Goal: Information Seeking & Learning: Learn about a topic

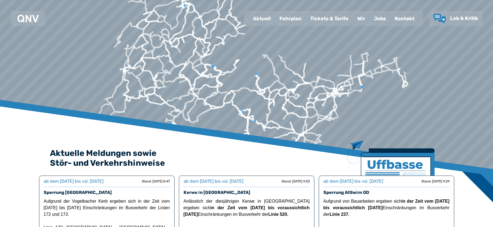
click at [293, 20] on div "Fahrplan" at bounding box center [290, 18] width 31 height 14
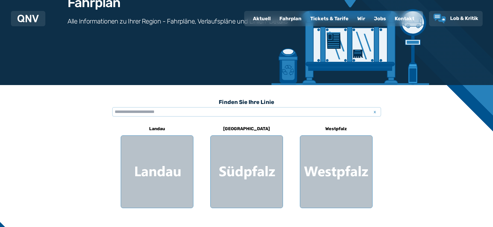
scroll to position [109, 0]
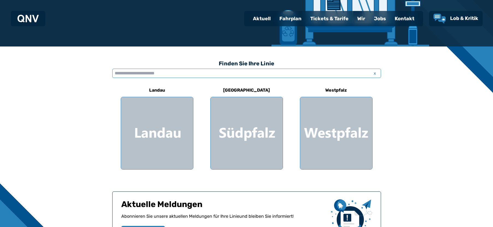
click at [143, 74] on input "text" at bounding box center [246, 73] width 269 height 9
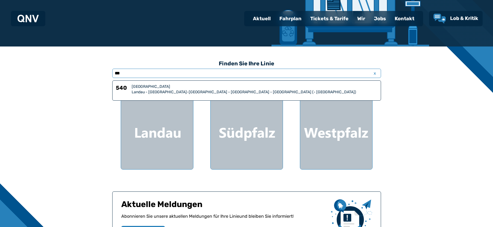
type input "***"
click at [147, 88] on div "[GEOGRAPHIC_DATA]" at bounding box center [255, 86] width 246 height 5
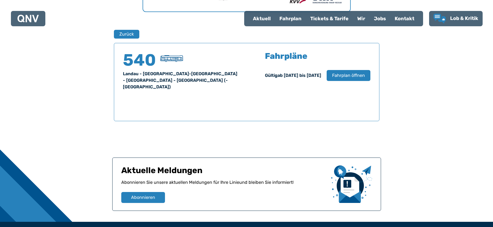
scroll to position [360, 0]
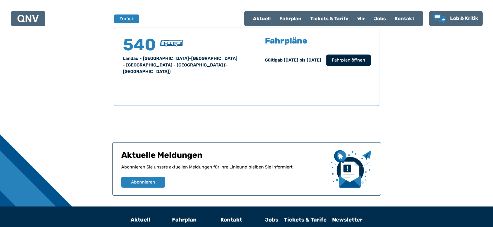
click at [336, 62] on span "Fahrplan öffnen" at bounding box center [348, 60] width 33 height 7
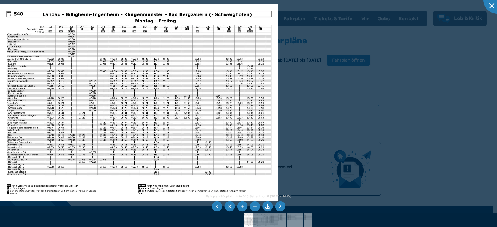
click at [280, 206] on li at bounding box center [280, 206] width 10 height 10
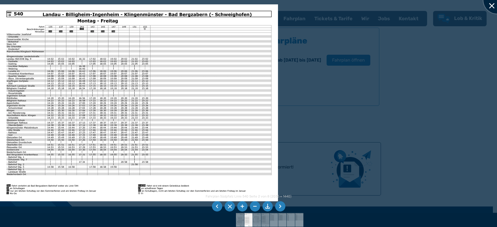
click at [493, 4] on div at bounding box center [496, -1] width 27 height 27
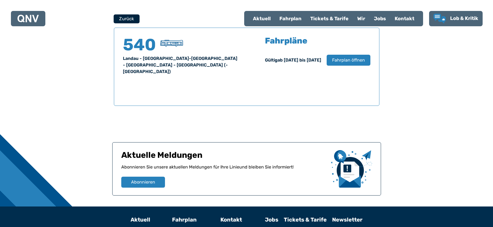
click at [114, 20] on button "Zurück" at bounding box center [127, 18] width 26 height 9
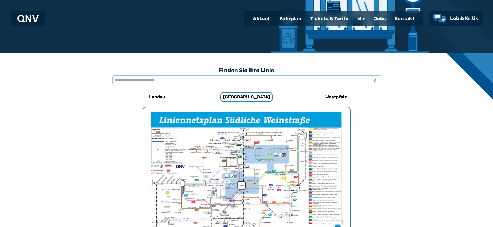
scroll to position [168, 0]
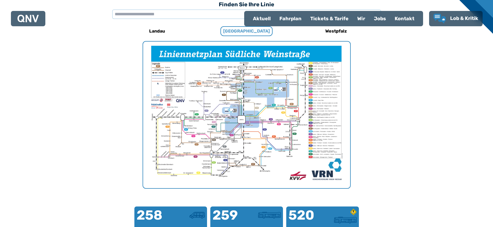
click at [245, 34] on h6 "[GEOGRAPHIC_DATA]" at bounding box center [246, 31] width 52 height 10
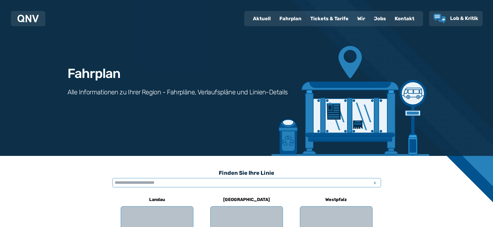
click at [198, 181] on input "text" at bounding box center [246, 182] width 269 height 9
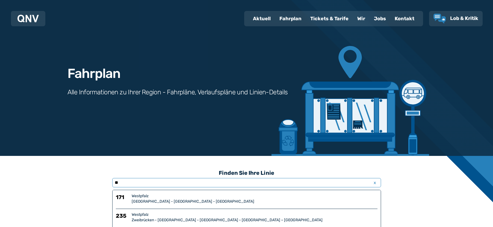
type input "*"
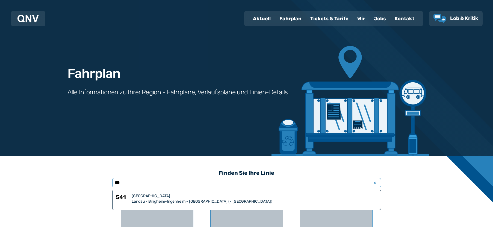
drag, startPoint x: 198, startPoint y: 181, endPoint x: 103, endPoint y: 181, distance: 95.1
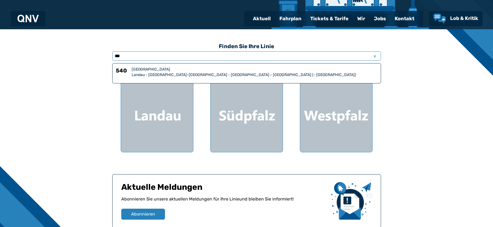
scroll to position [82, 0]
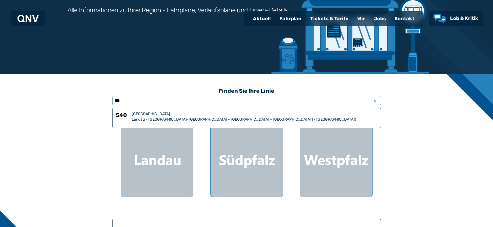
type input "***"
click at [131, 113] on div "540 Südpfalz Landau - [GEOGRAPHIC_DATA]-[GEOGRAPHIC_DATA] - [GEOGRAPHIC_DATA] -…" at bounding box center [247, 116] width 262 height 11
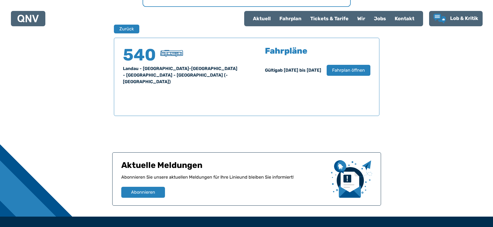
scroll to position [360, 0]
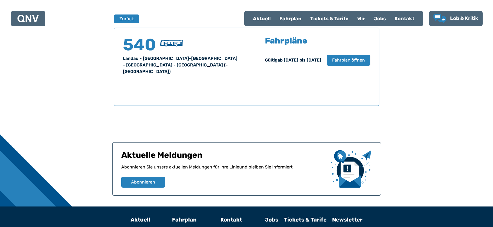
click at [324, 17] on div "Tickets & Tarife" at bounding box center [329, 18] width 47 height 14
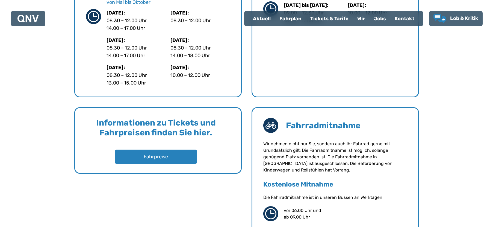
scroll to position [355, 0]
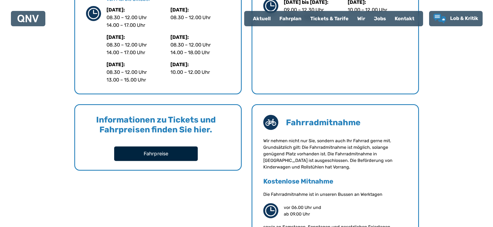
click at [178, 150] on button "Fahrpreise" at bounding box center [156, 153] width 84 height 14
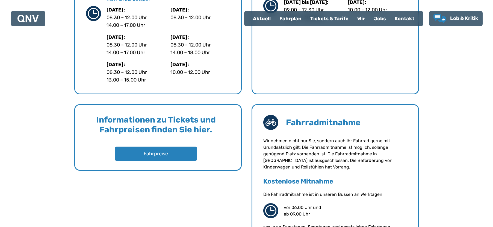
click at [287, 18] on div "Fahrplan" at bounding box center [290, 18] width 31 height 14
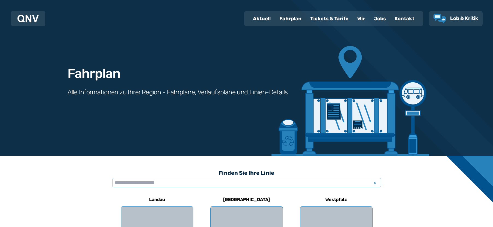
click at [359, 113] on div "Fahrplan Alle Informationen zu Ihrer Region - Fahrpläne, Verlaufspläne und Lini…" at bounding box center [246, 78] width 393 height 156
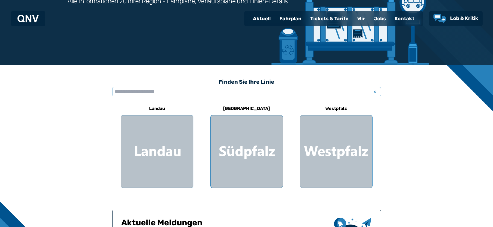
scroll to position [109, 0]
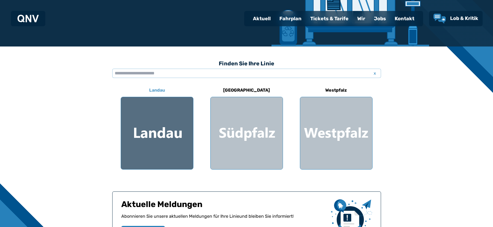
click at [173, 137] on div at bounding box center [157, 133] width 72 height 72
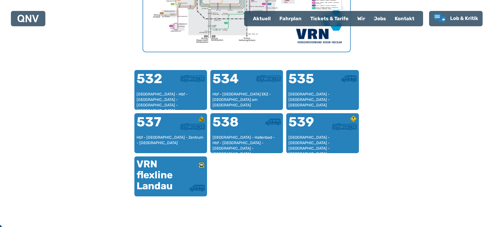
scroll to position [305, 0]
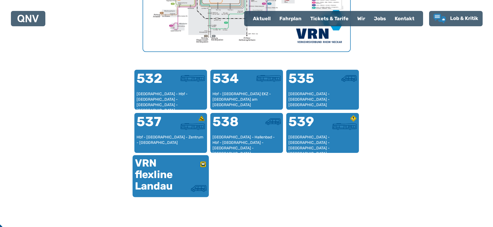
click at [156, 183] on div "VRN flexline Landau" at bounding box center [153, 174] width 36 height 34
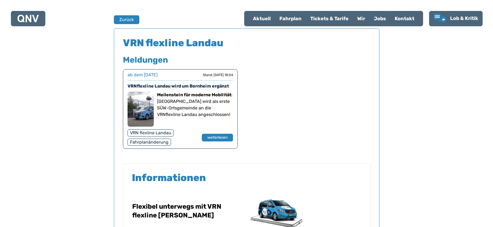
scroll to position [360, 0]
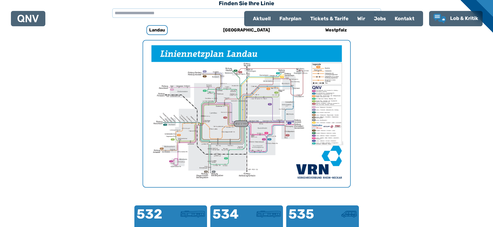
scroll to position [168, 0]
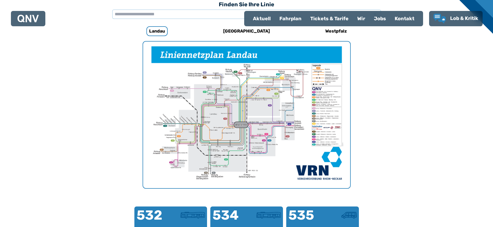
click at [187, 98] on img "1 von 1" at bounding box center [246, 115] width 207 height 146
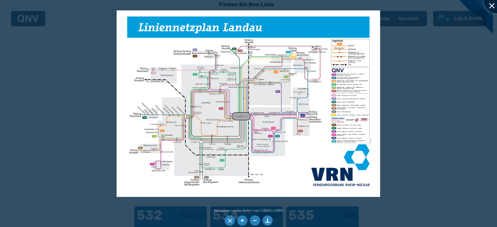
click at [492, 4] on div at bounding box center [496, -1] width 27 height 27
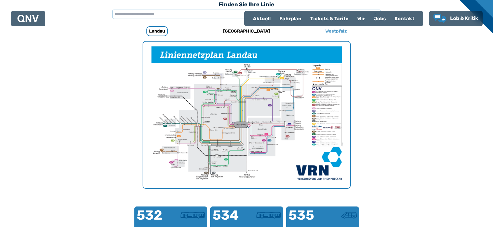
click at [338, 29] on h6 "Westpfalz" at bounding box center [336, 31] width 26 height 9
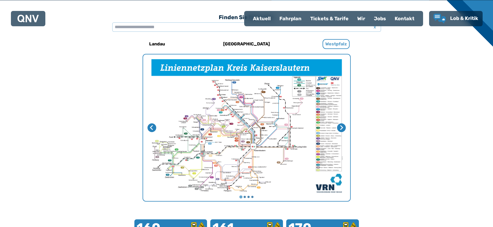
scroll to position [168, 0]
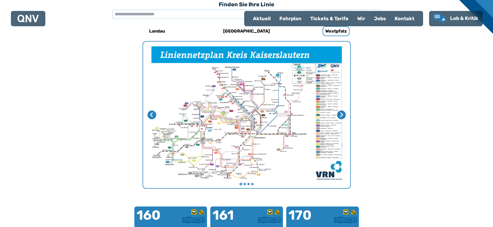
click at [249, 31] on h6 "[GEOGRAPHIC_DATA]" at bounding box center [246, 31] width 51 height 9
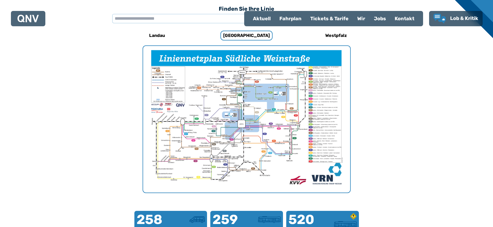
scroll to position [168, 0]
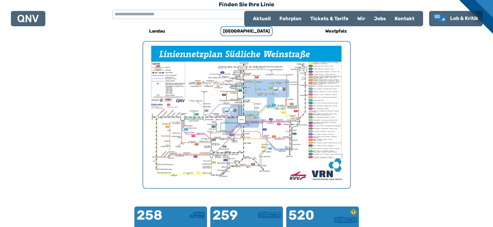
click at [245, 96] on img "1 von 1" at bounding box center [246, 115] width 207 height 146
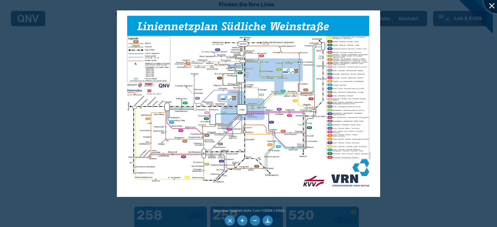
click at [488, 6] on div at bounding box center [496, -1] width 27 height 27
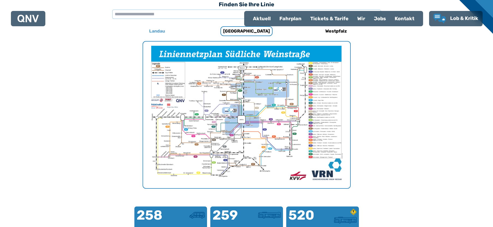
click at [158, 25] on div "Landau" at bounding box center [157, 31] width 73 height 13
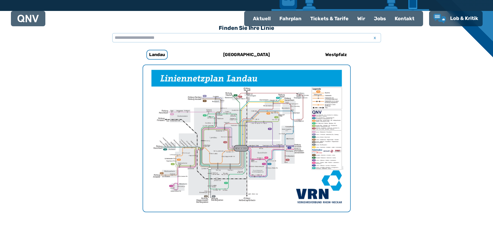
scroll to position [141, 0]
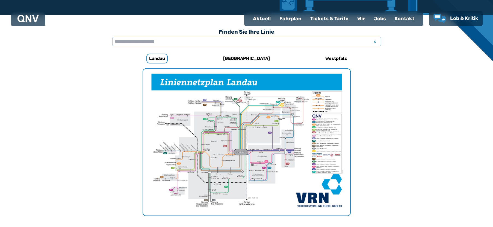
click at [291, 17] on div "Fahrplan" at bounding box center [290, 18] width 31 height 14
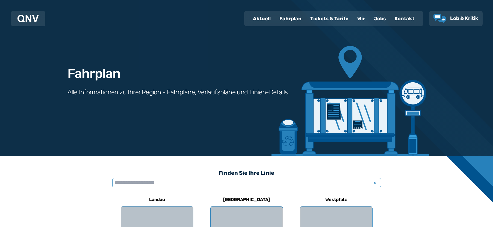
click at [206, 181] on input "text" at bounding box center [246, 182] width 269 height 9
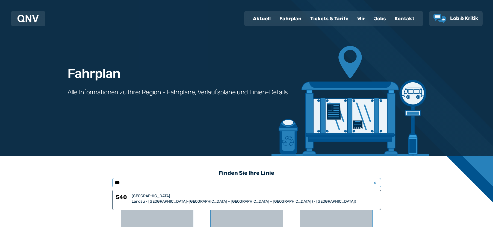
type input "***"
click at [117, 196] on h6 "540" at bounding box center [123, 198] width 14 height 11
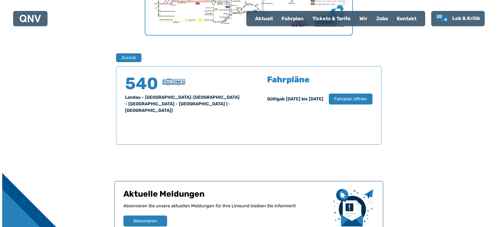
scroll to position [360, 0]
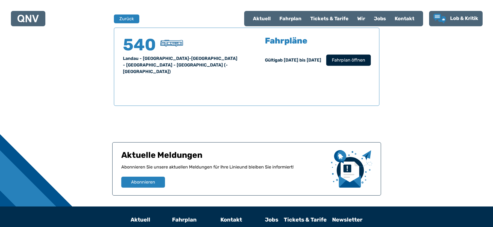
click at [356, 59] on span "Fahrplan öffnen" at bounding box center [348, 60] width 33 height 7
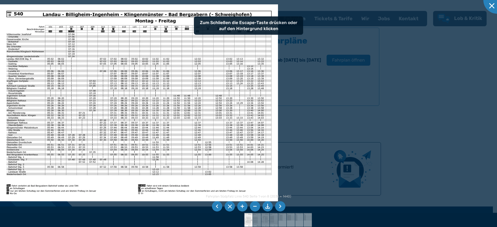
click at [247, 80] on img at bounding box center [139, 102] width 278 height 197
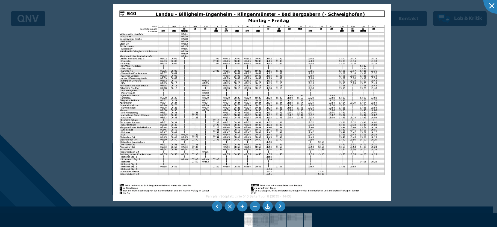
click at [285, 82] on img at bounding box center [252, 102] width 278 height 197
click at [281, 204] on li at bounding box center [280, 206] width 10 height 10
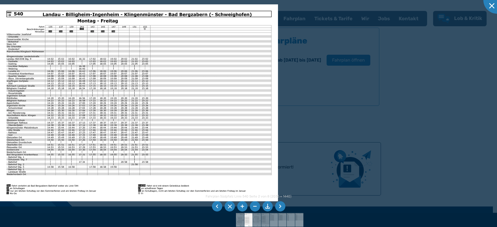
click at [281, 204] on li at bounding box center [280, 206] width 10 height 10
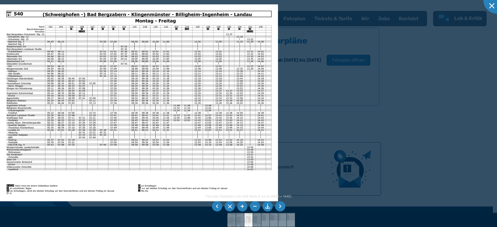
click at [281, 204] on li at bounding box center [280, 206] width 10 height 10
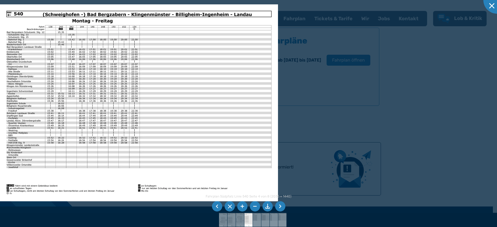
click at [216, 204] on li at bounding box center [217, 206] width 10 height 10
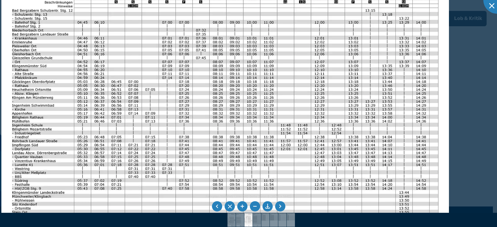
click at [157, 71] on img at bounding box center [225, 120] width 448 height 317
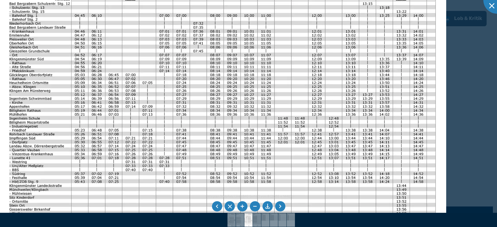
click at [125, 178] on img at bounding box center [223, 113] width 448 height 317
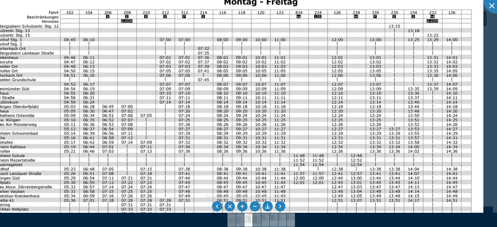
click at [126, 45] on img at bounding box center [230, 151] width 505 height 358
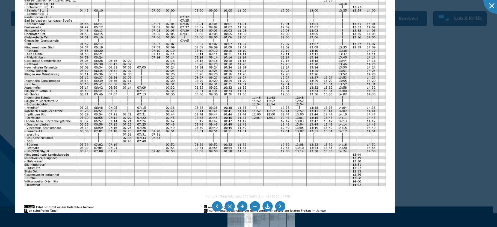
click at [131, 103] on img at bounding box center [205, 94] width 380 height 269
